Goal: Task Accomplishment & Management: Manage account settings

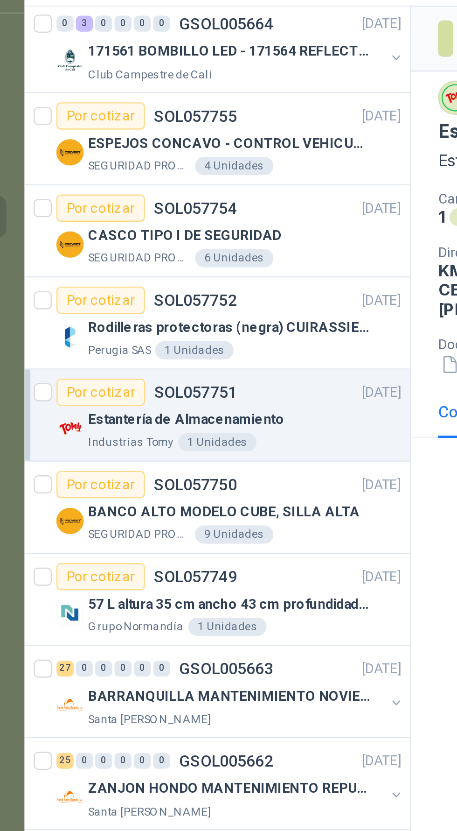
scroll to position [805, 0]
